Goal: Communication & Community: Answer question/provide support

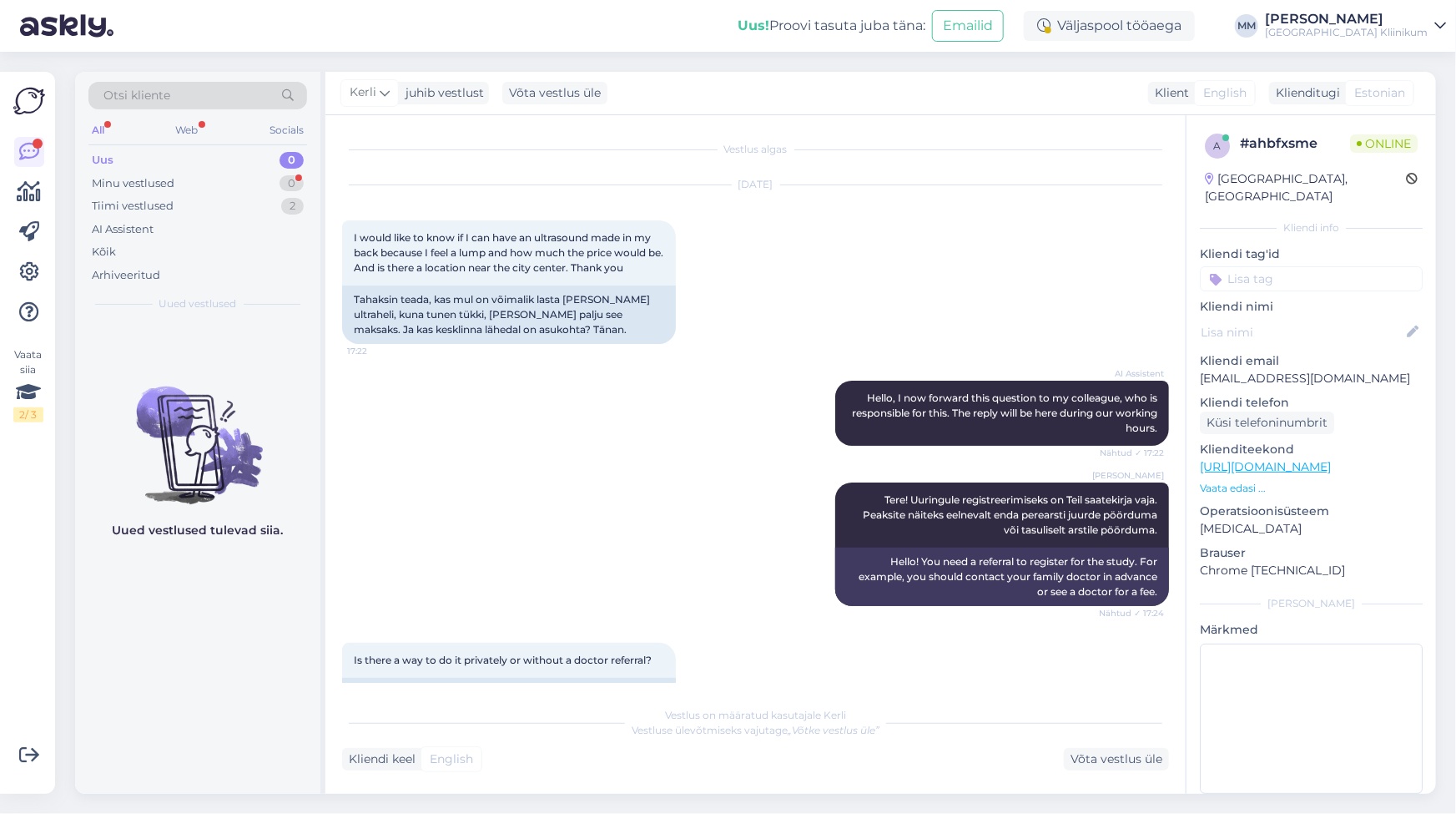
scroll to position [3779, 0]
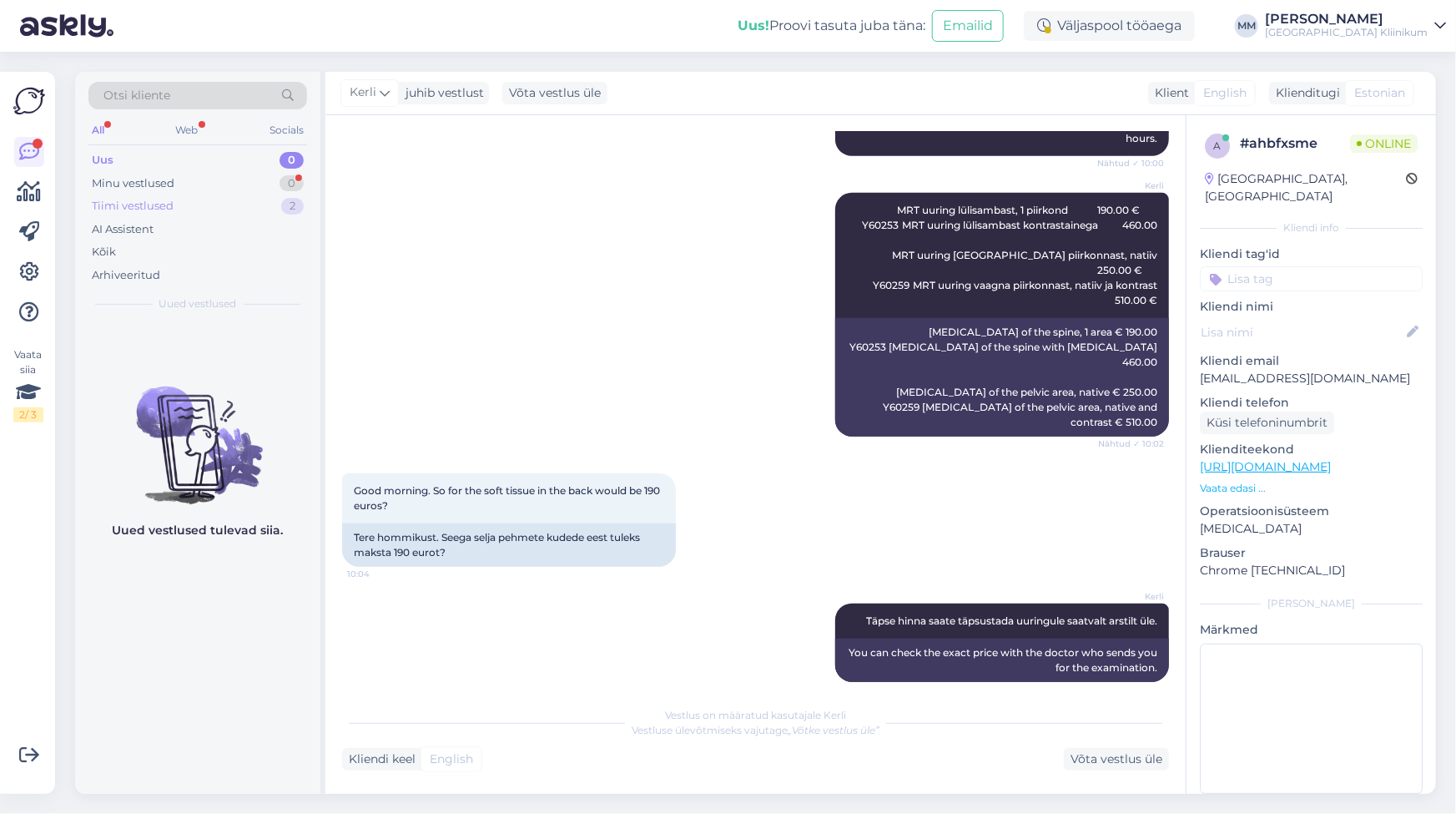
click at [147, 199] on div "Tiimi vestlused" at bounding box center [132, 205] width 82 height 16
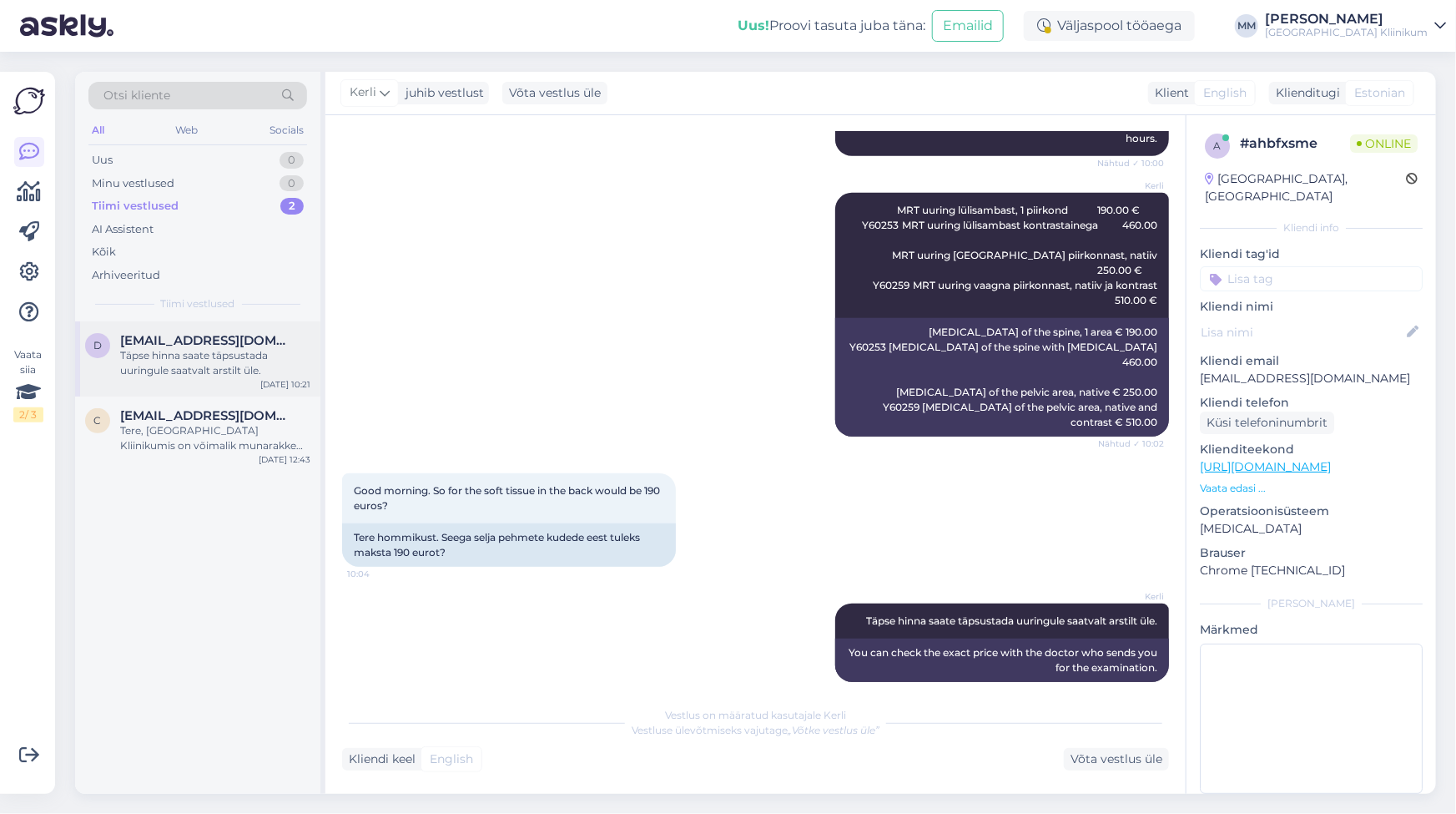
click at [175, 364] on div "Täpse hinna saate täpsustada uuringule saatvalt arstilt üle." at bounding box center [216, 362] width 191 height 30
click at [98, 157] on div "Uus" at bounding box center [102, 160] width 21 height 16
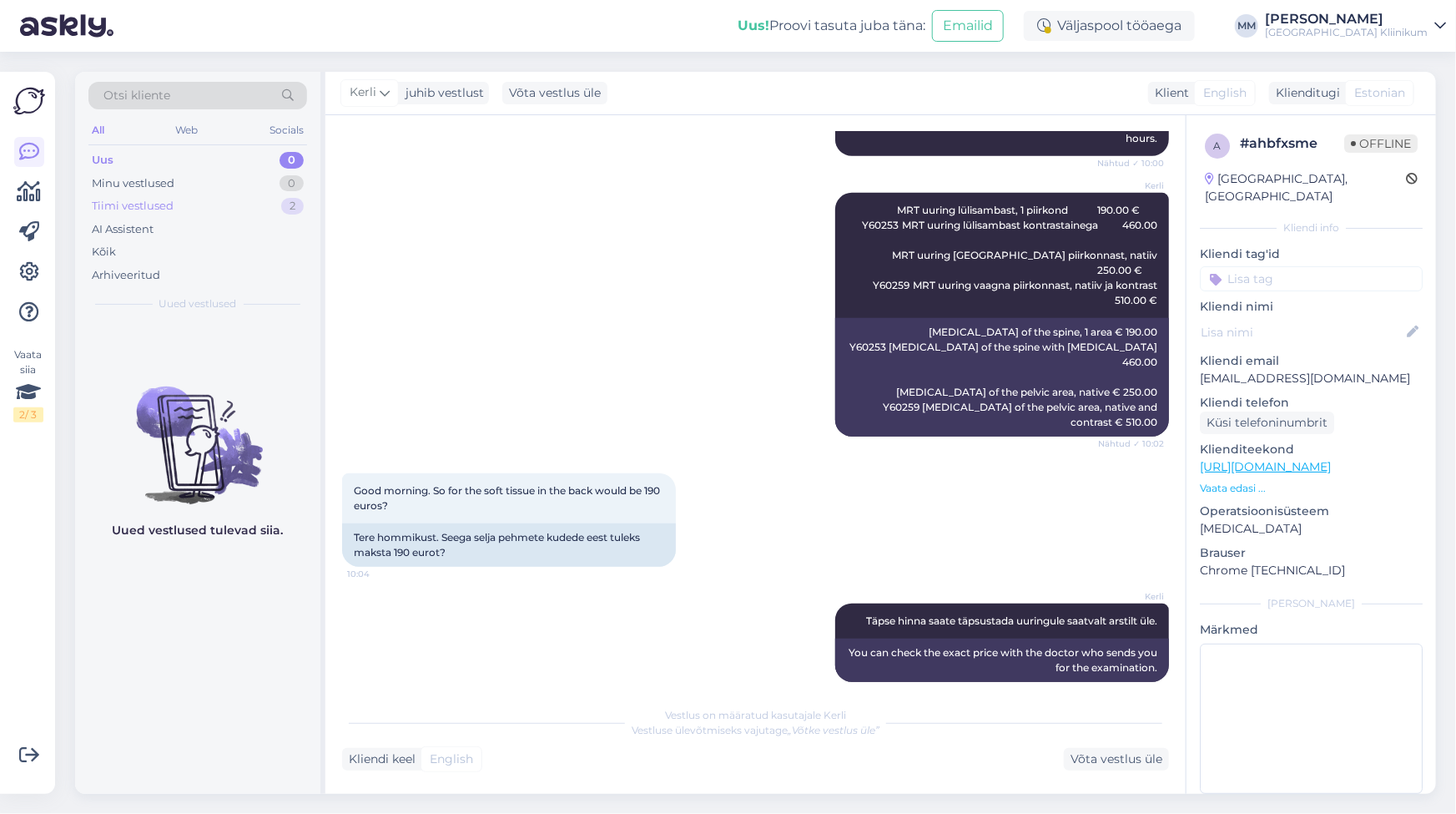
click at [136, 206] on div "Tiimi vestlused" at bounding box center [132, 205] width 82 height 16
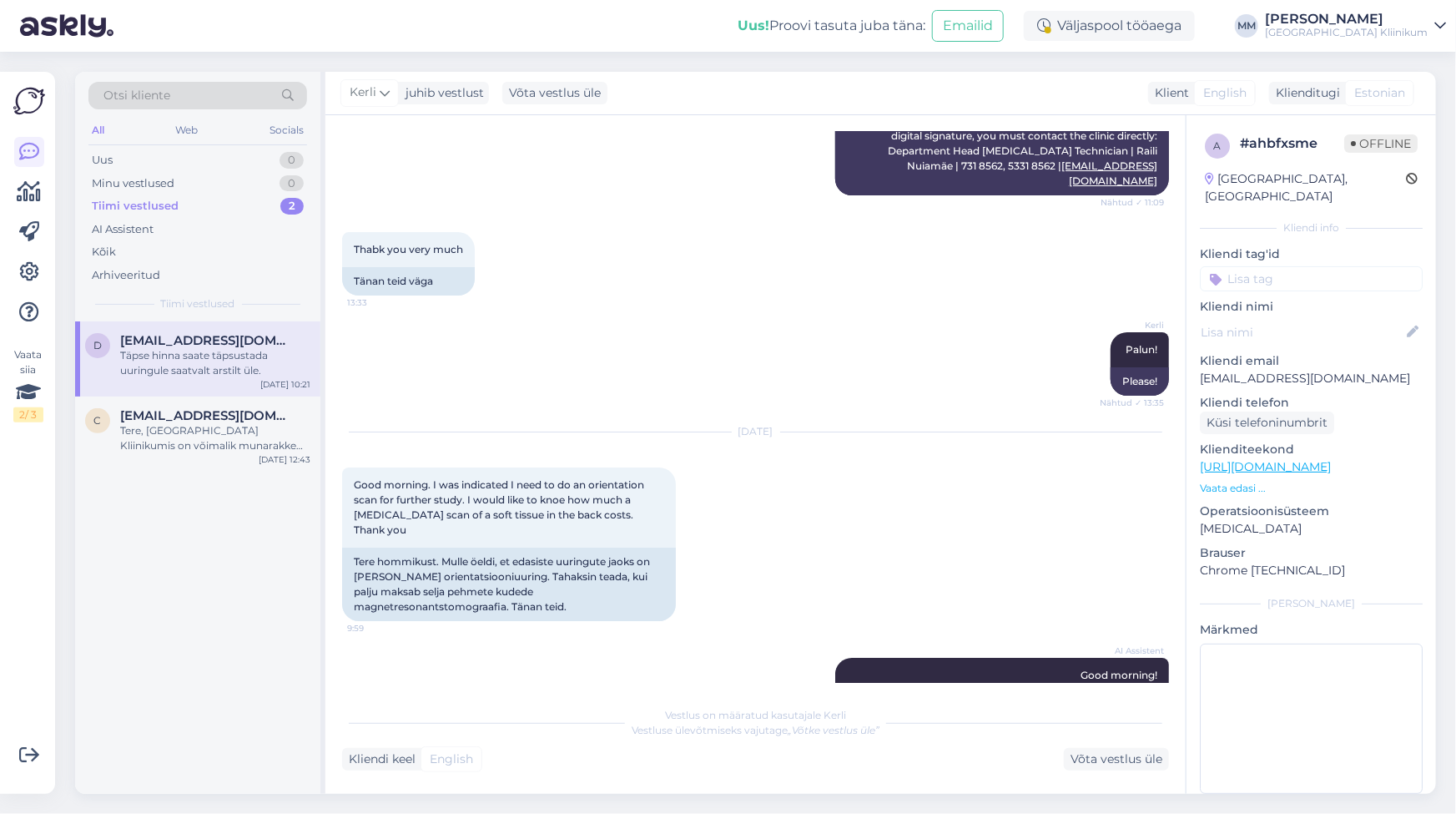
scroll to position [2793, 0]
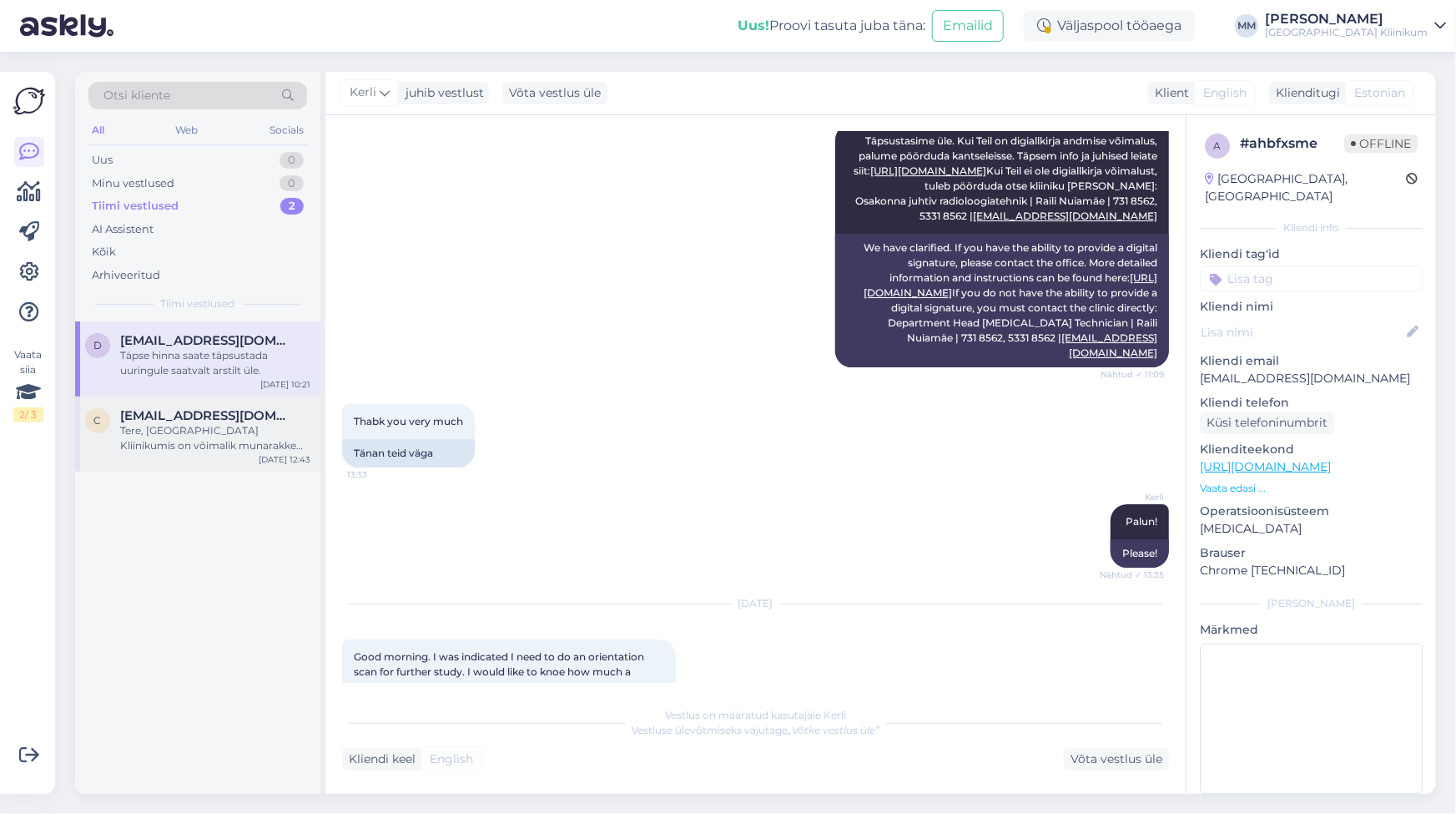
click at [196, 432] on div "Tere, [GEOGRAPHIC_DATA] Kliinikumis on võimalik munarakke külmutada. Selleks tu…" at bounding box center [216, 437] width 191 height 30
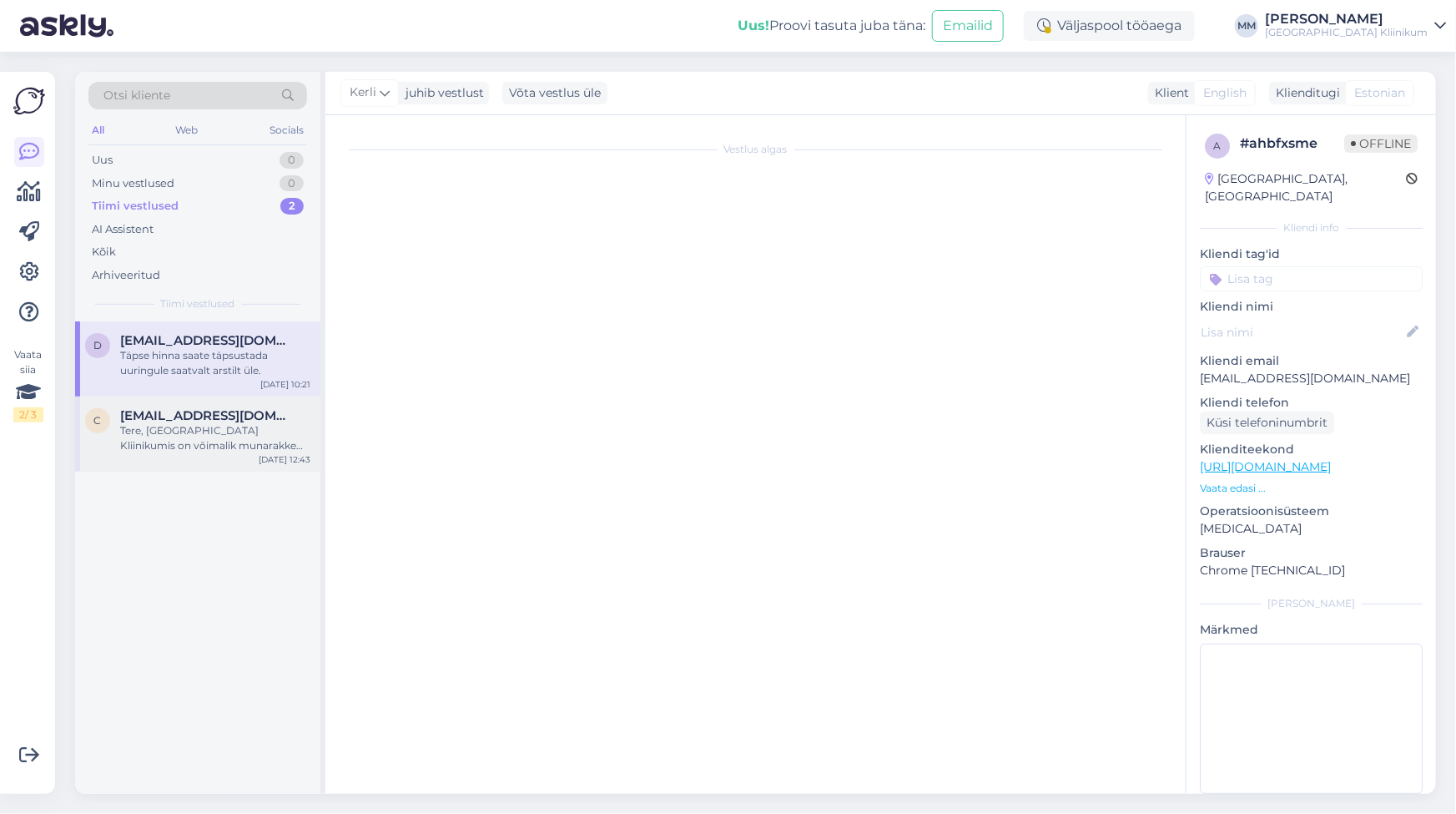
scroll to position [0, 0]
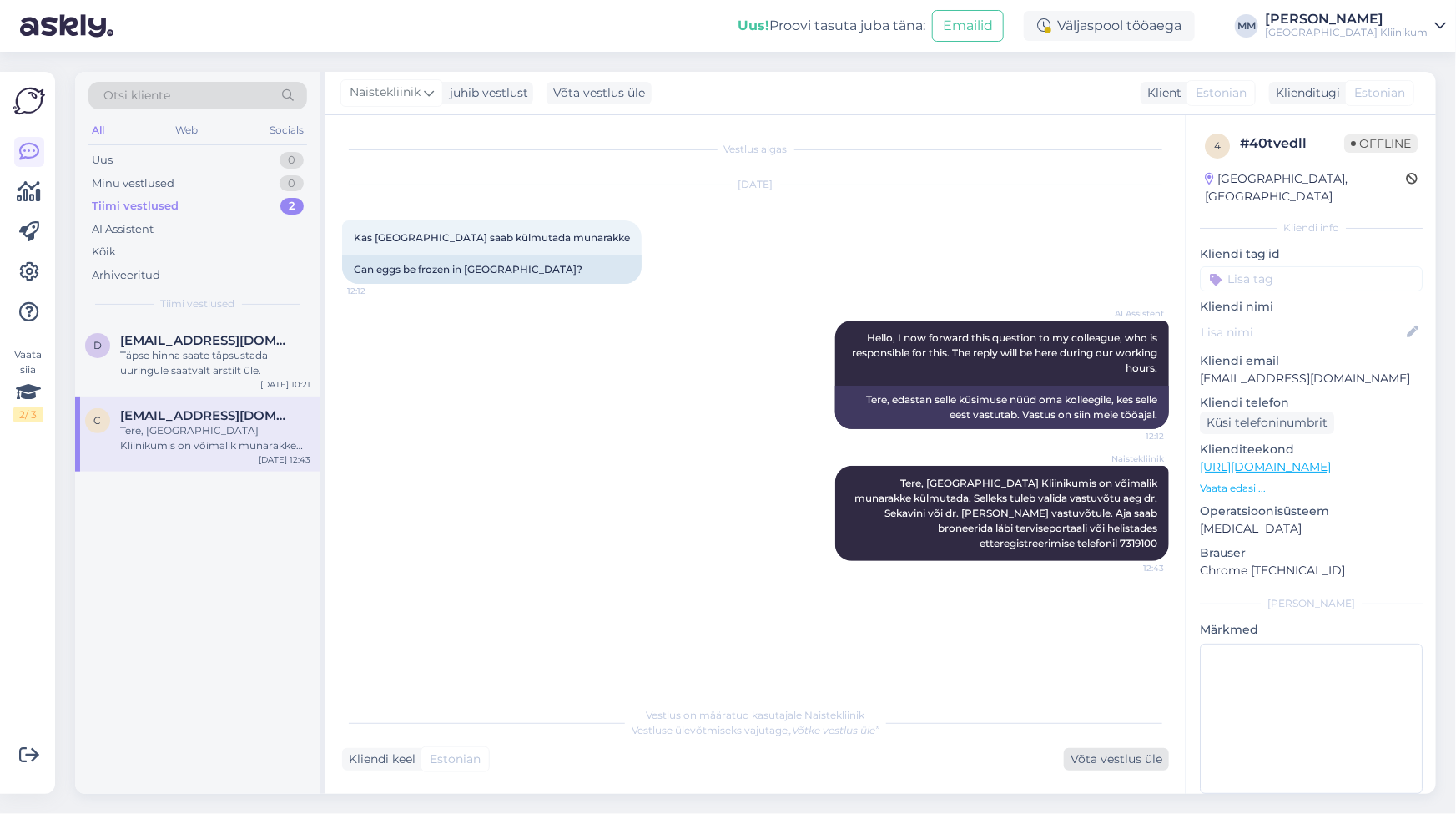
click at [1105, 760] on div "Võta vestlus üle" at bounding box center [1116, 758] width 105 height 22
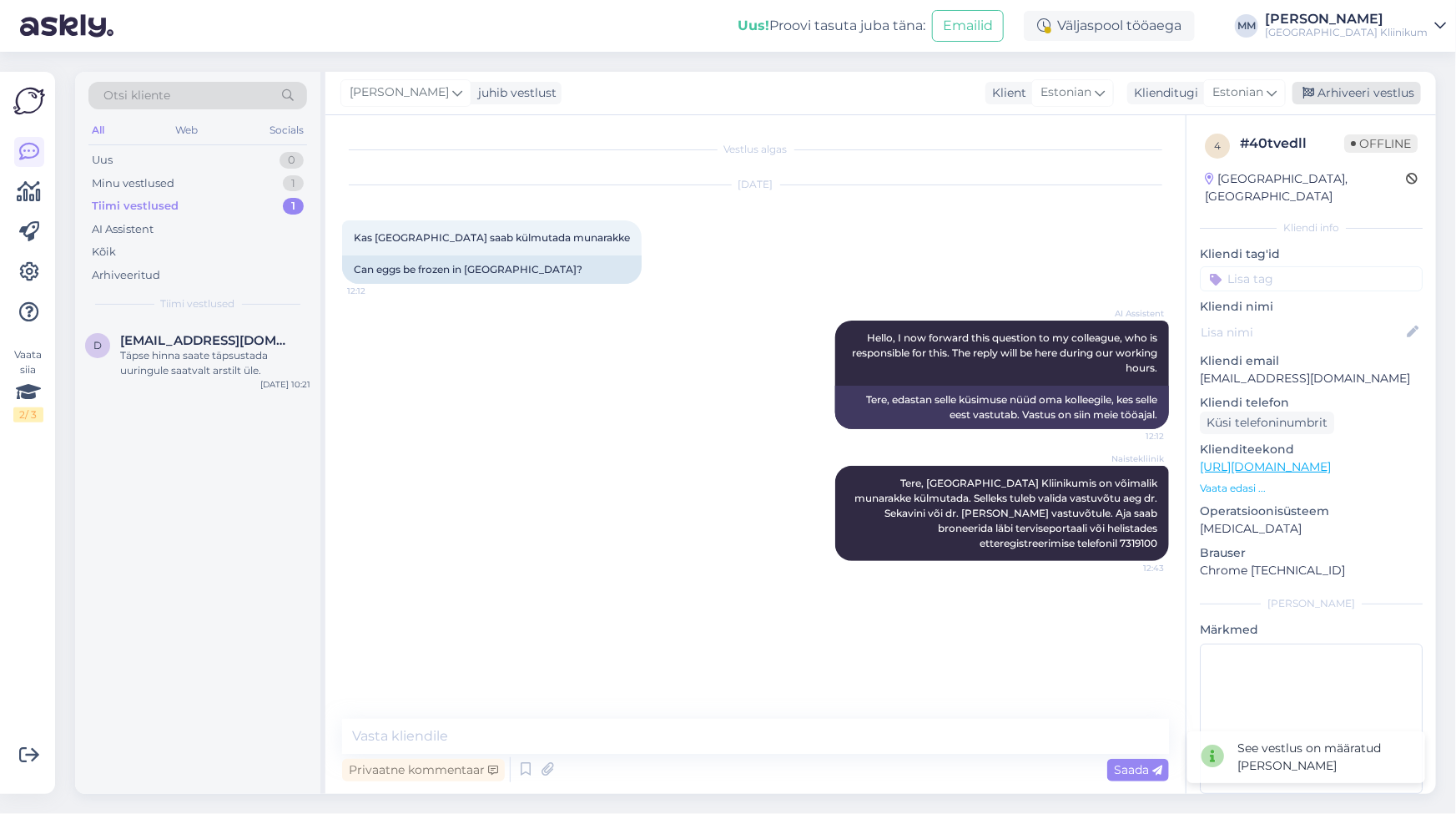
click at [1352, 96] on div "Arhiveeri vestlus" at bounding box center [1356, 92] width 128 height 22
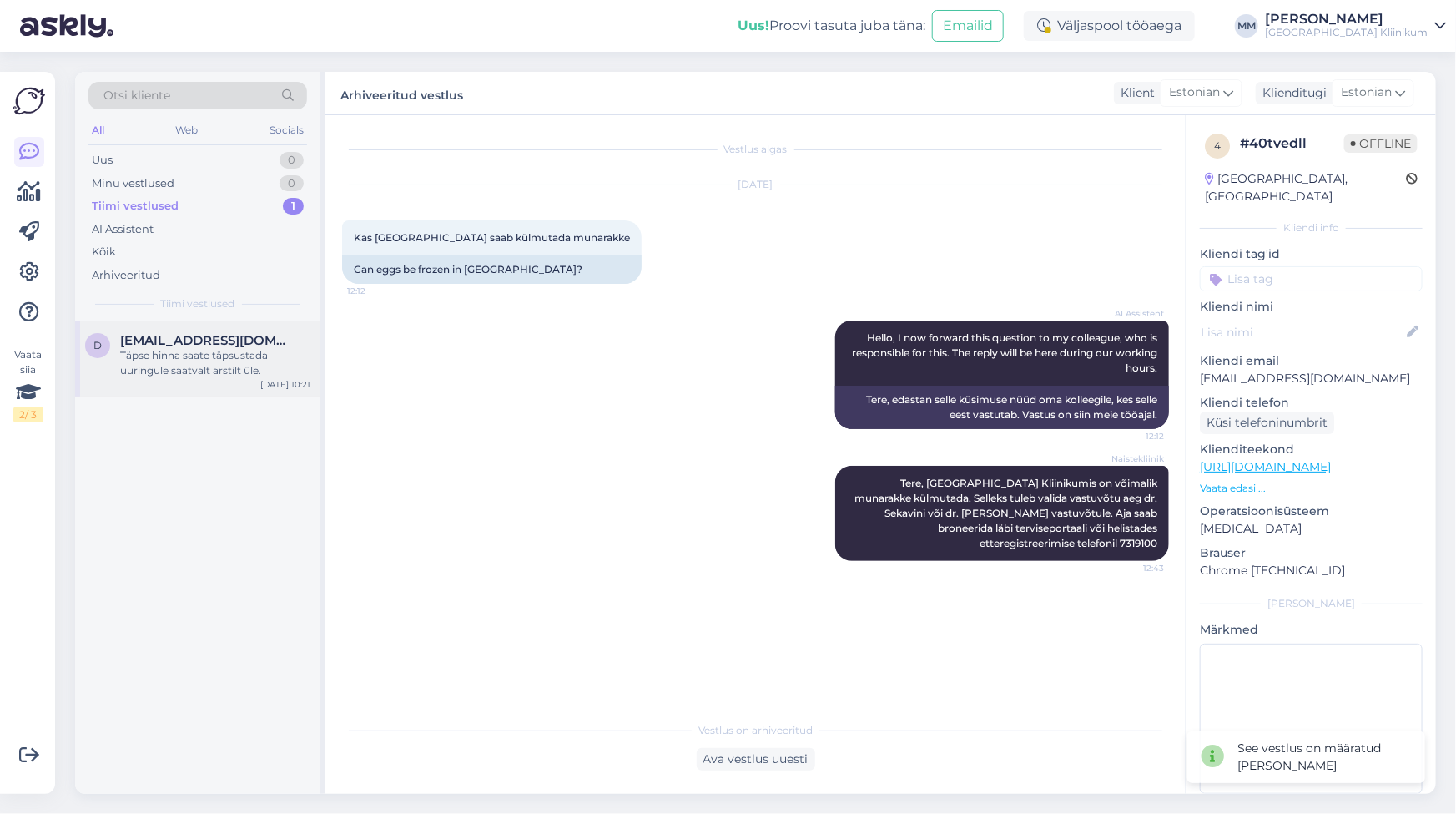
click at [153, 358] on div "Täpse hinna saate täpsustada uuringule saatvalt arstilt üle." at bounding box center [216, 362] width 191 height 30
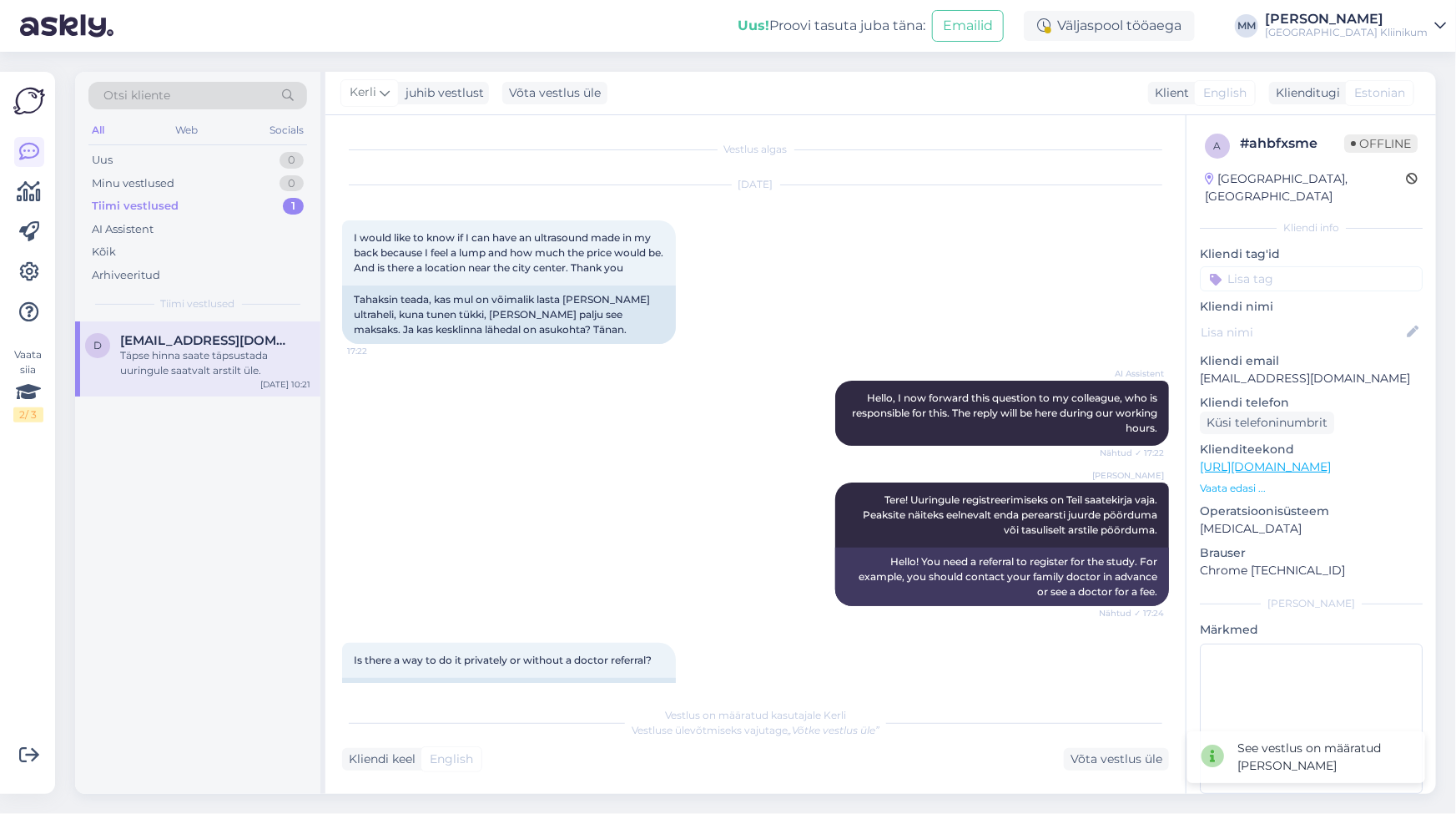
scroll to position [3779, 0]
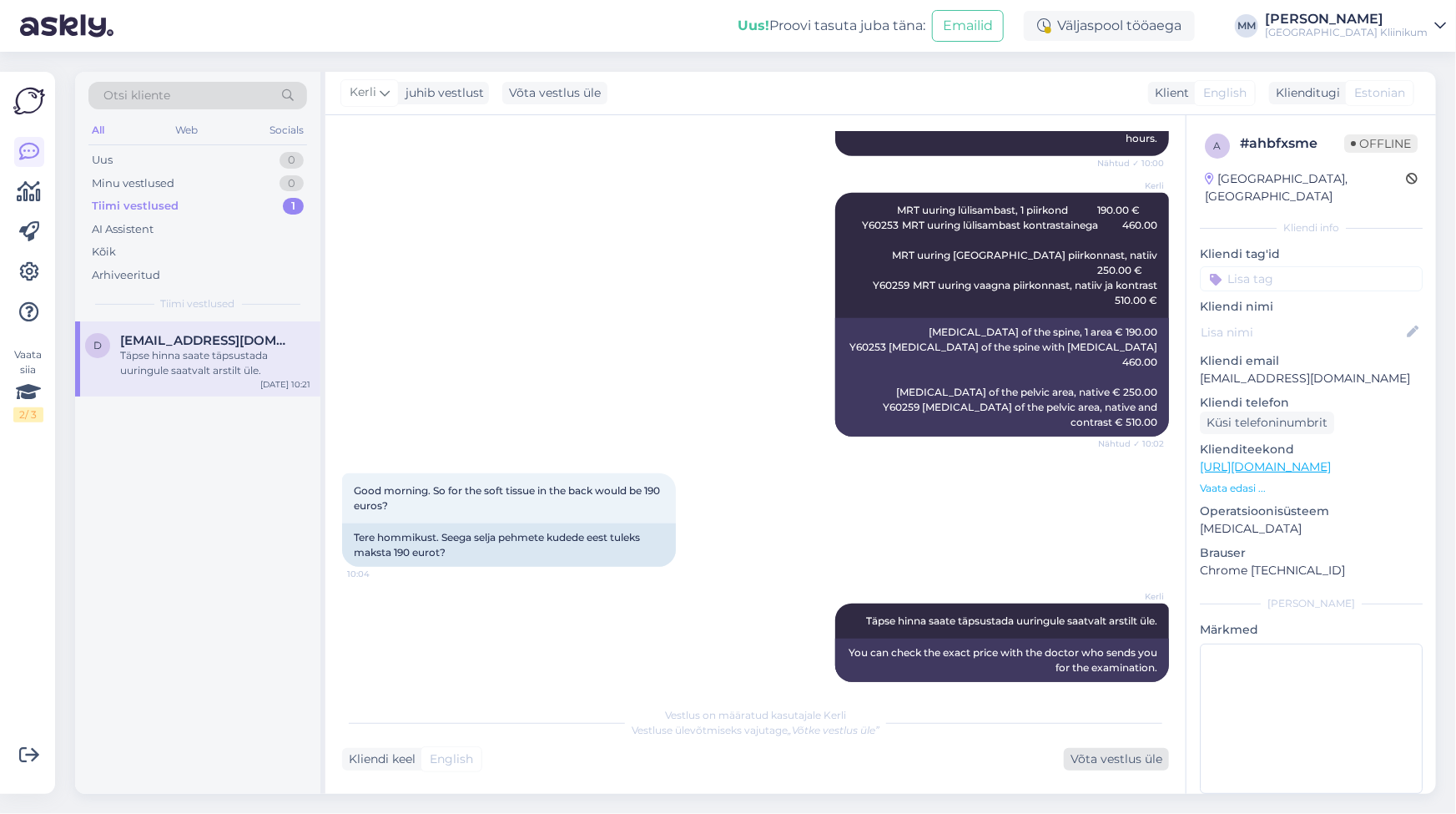
click at [1127, 759] on div "Võta vestlus üle" at bounding box center [1116, 758] width 105 height 22
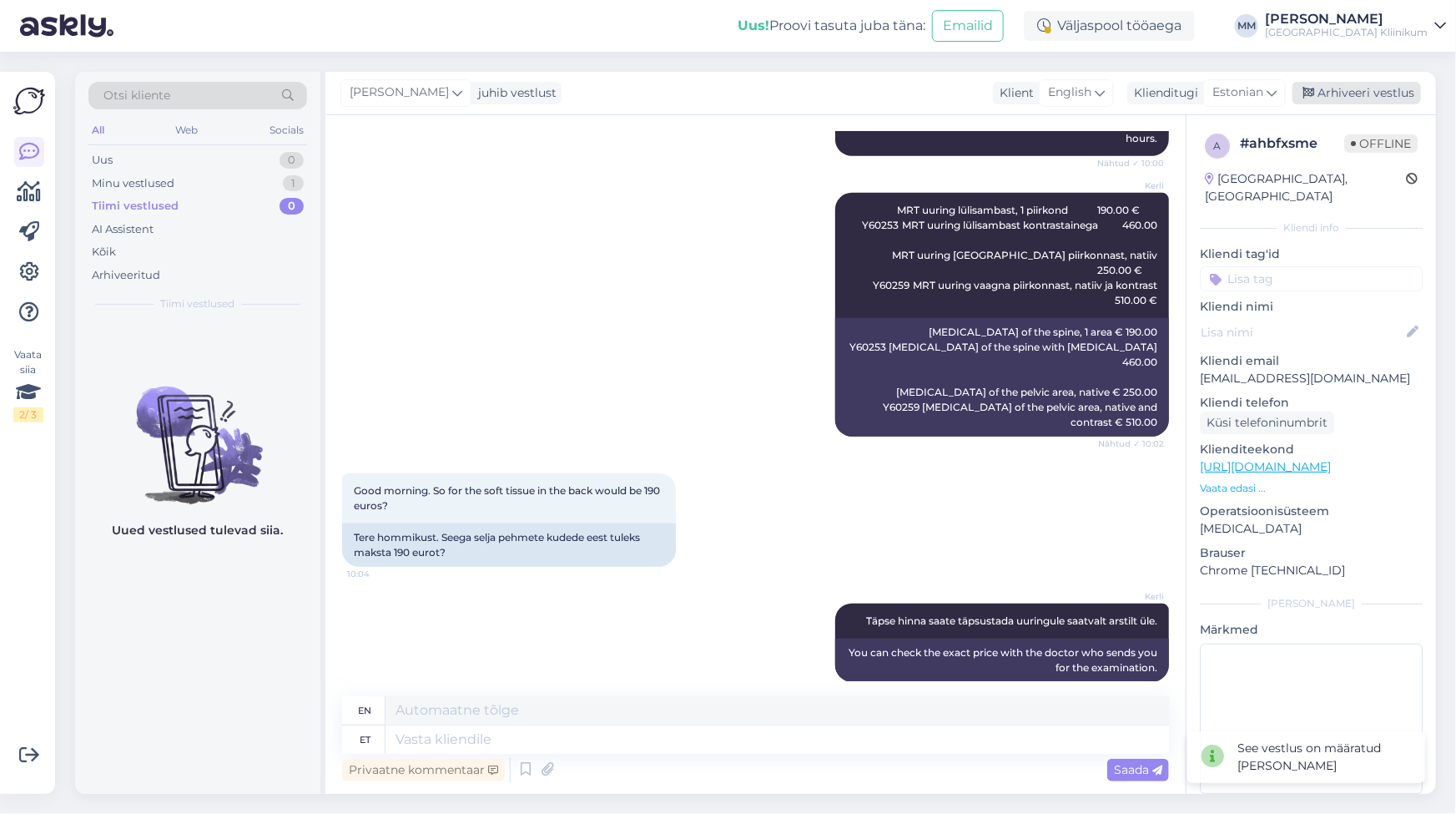
click at [1366, 87] on div "Arhiveeri vestlus" at bounding box center [1356, 92] width 128 height 22
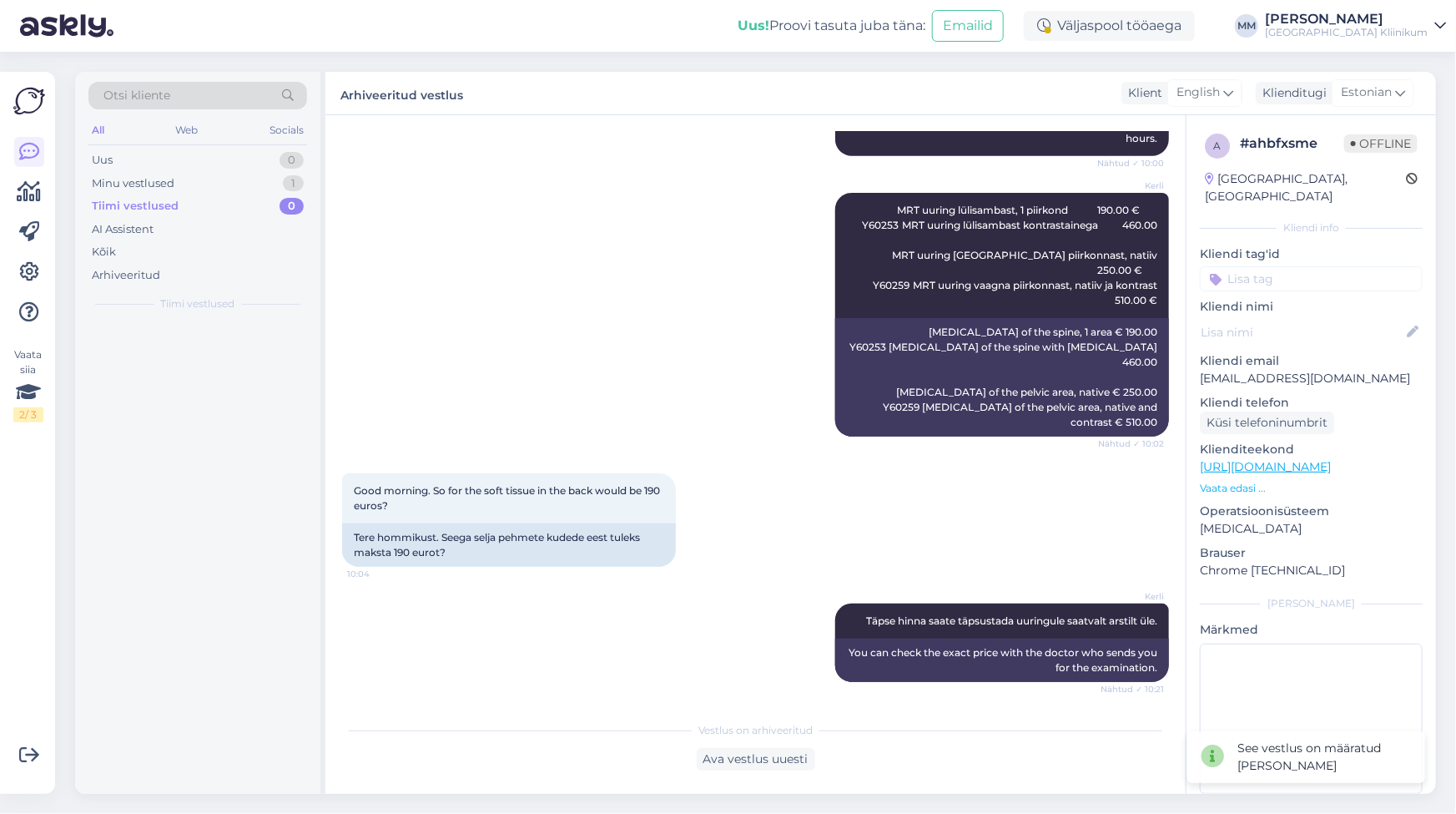
scroll to position [3765, 0]
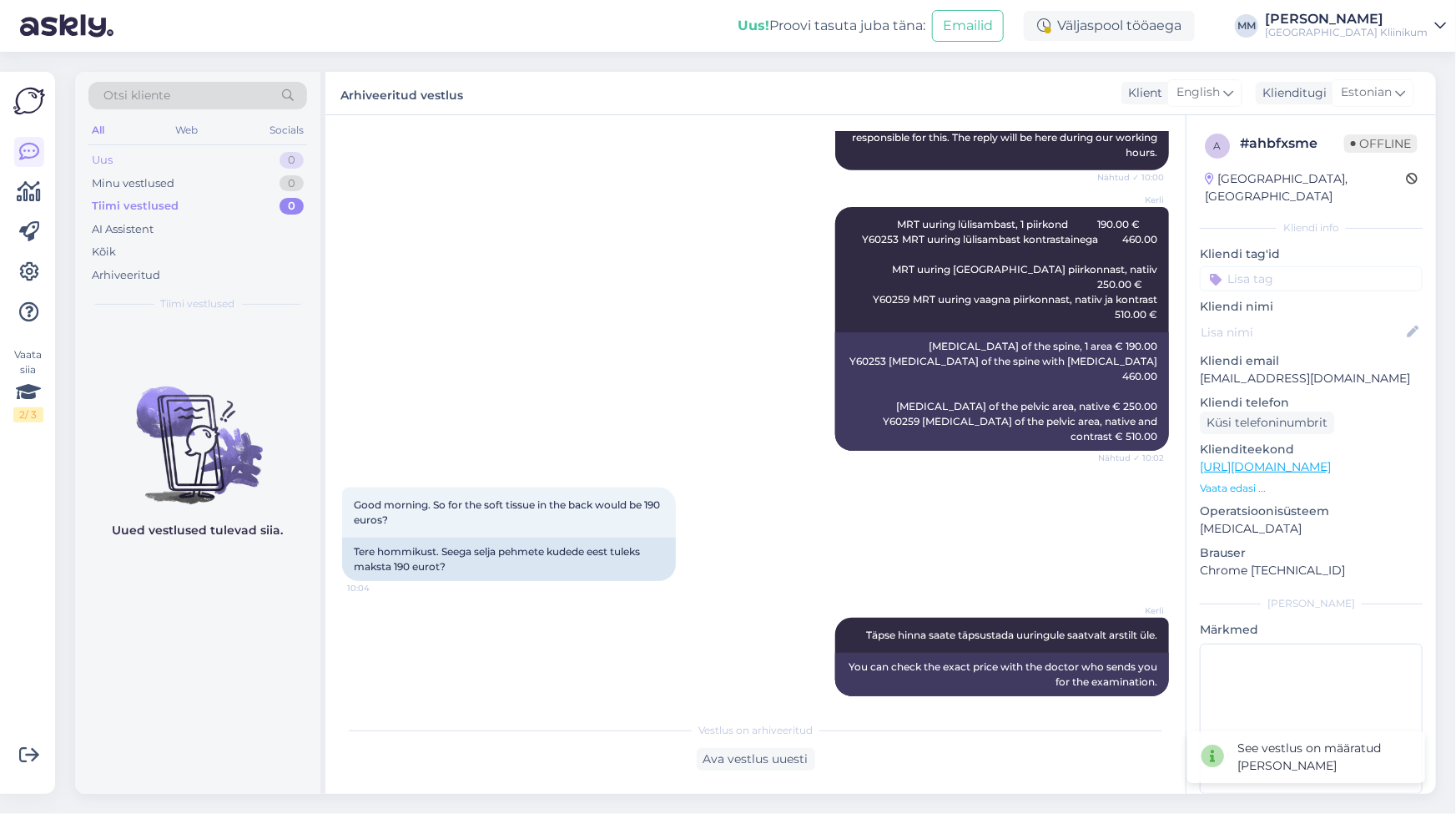
click at [131, 157] on div "Uus 0" at bounding box center [197, 160] width 219 height 23
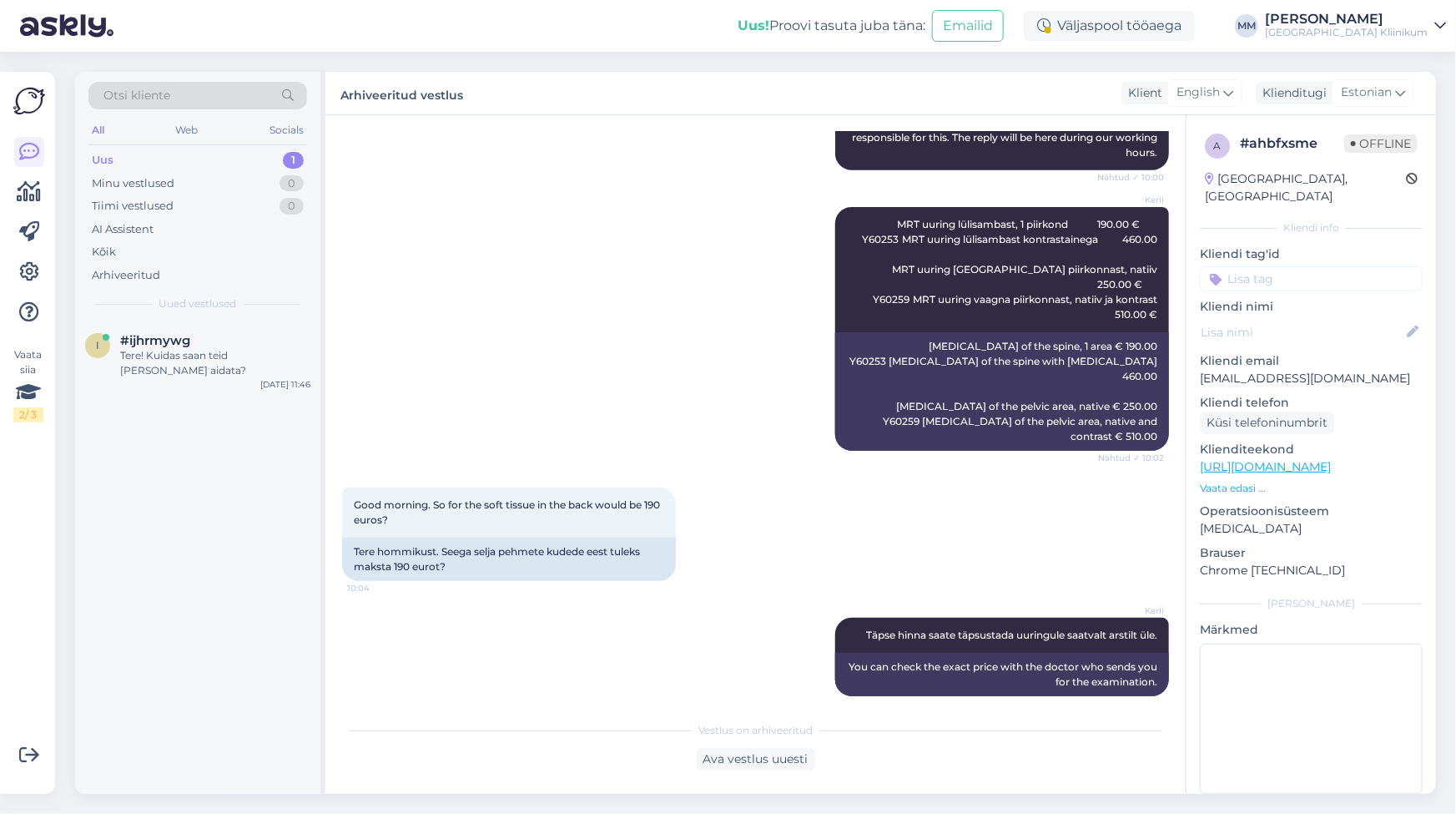
click at [97, 164] on div "Uus" at bounding box center [102, 160] width 22 height 16
click at [234, 355] on div "Tere! Kuidas saan teid [PERSON_NAME] aidata?" at bounding box center [216, 362] width 191 height 30
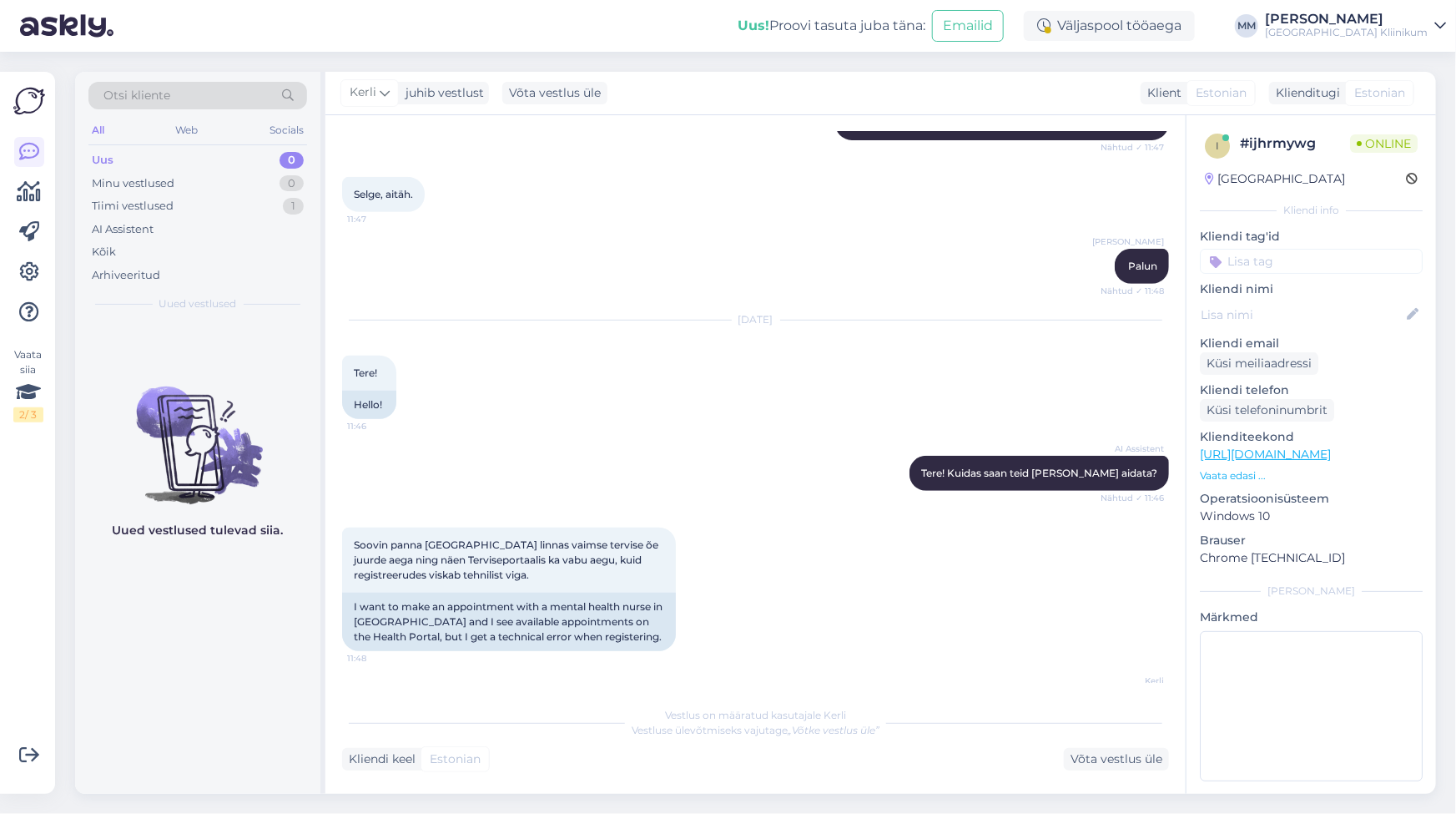
scroll to position [538, 0]
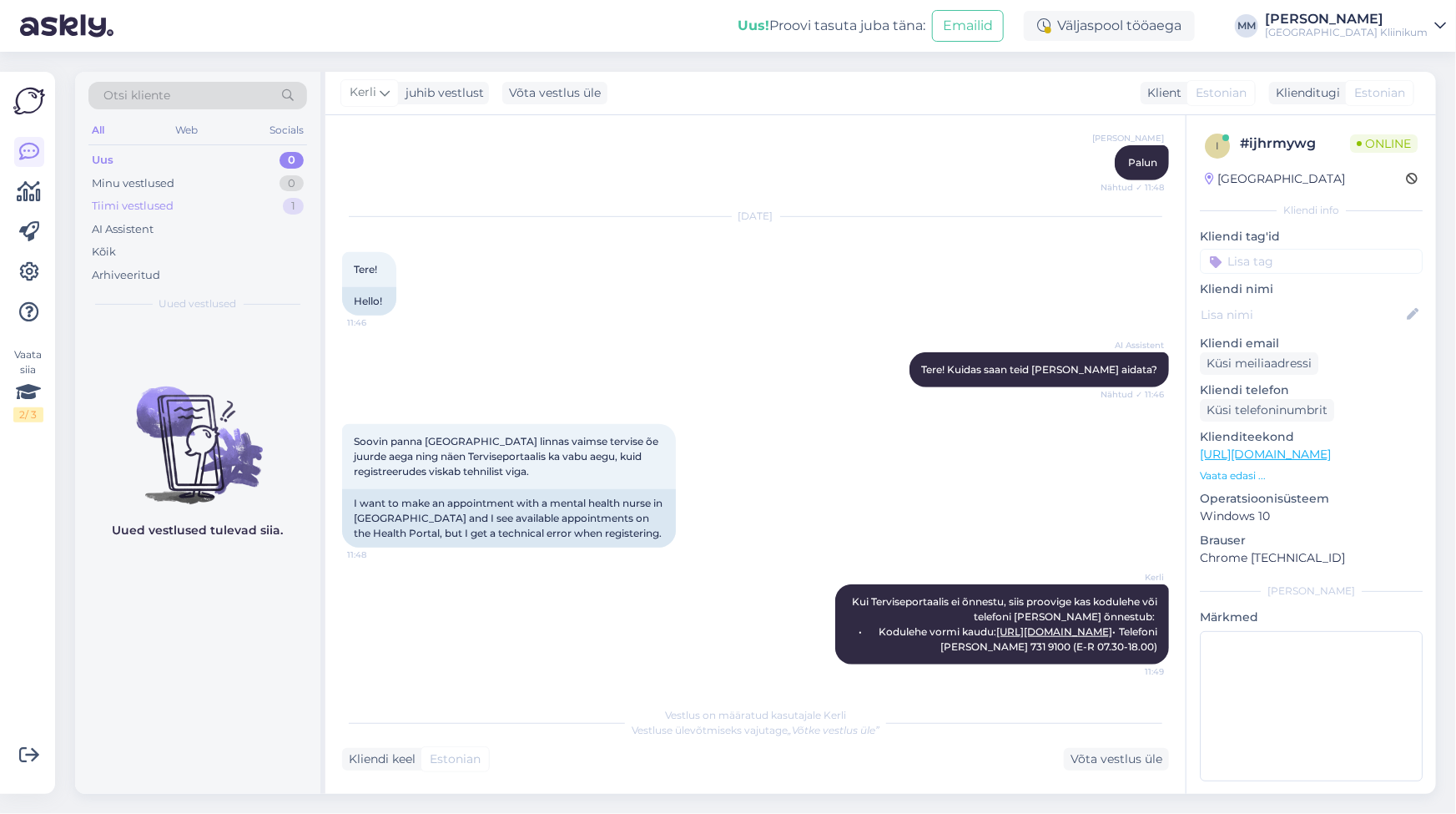
click at [103, 199] on div "Tiimi vestlused" at bounding box center [132, 205] width 82 height 16
